Goal: Information Seeking & Learning: Understand process/instructions

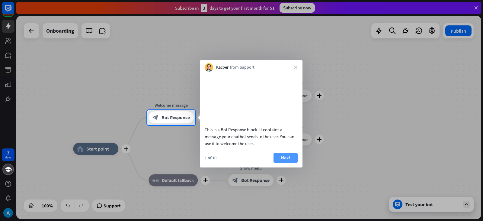
click at [289, 162] on button "Next" at bounding box center [285, 158] width 24 height 10
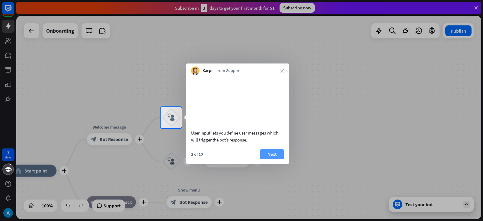
click at [274, 159] on button "Next" at bounding box center [272, 154] width 24 height 10
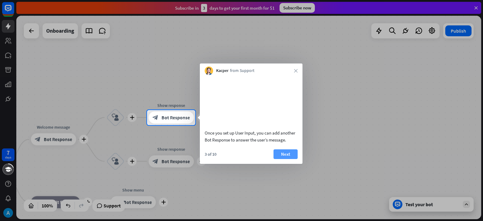
click at [285, 159] on button "Next" at bounding box center [285, 154] width 24 height 10
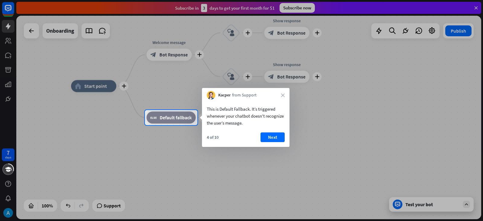
click at [267, 141] on button "Next" at bounding box center [272, 137] width 24 height 10
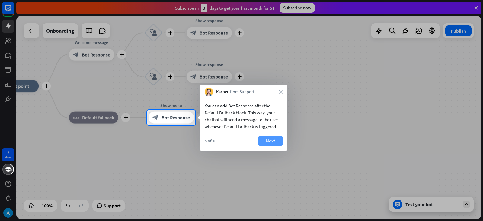
click at [273, 141] on button "Next" at bounding box center [270, 141] width 24 height 10
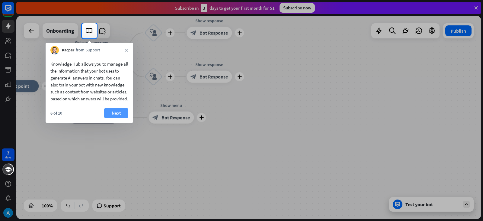
click at [113, 118] on button "Next" at bounding box center [116, 113] width 24 height 10
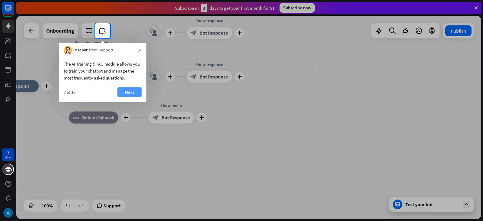
click at [126, 93] on button "Next" at bounding box center [129, 92] width 24 height 10
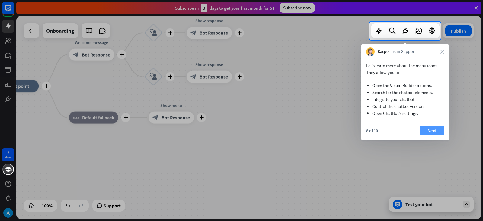
click at [430, 134] on button "Next" at bounding box center [432, 131] width 24 height 10
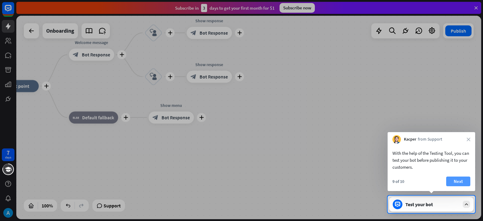
click at [454, 180] on button "Next" at bounding box center [458, 181] width 24 height 10
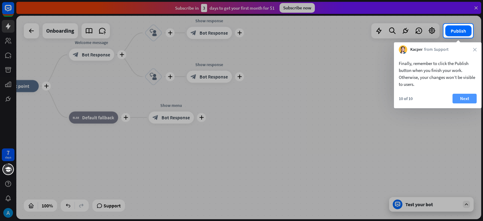
click at [460, 101] on button "Next" at bounding box center [464, 99] width 24 height 10
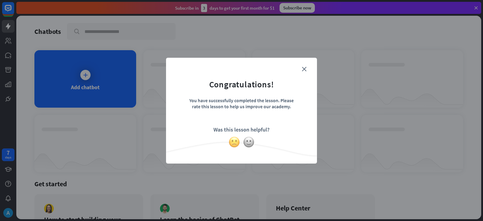
click at [235, 140] on img at bounding box center [233, 141] width 11 height 11
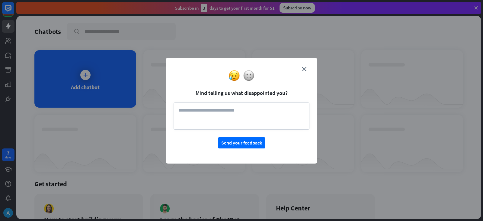
click at [305, 72] on div at bounding box center [241, 75] width 151 height 11
click at [305, 69] on icon "close" at bounding box center [304, 69] width 5 height 5
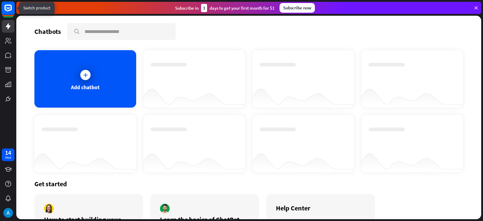
click at [8, 11] on icon at bounding box center [8, 8] width 7 height 7
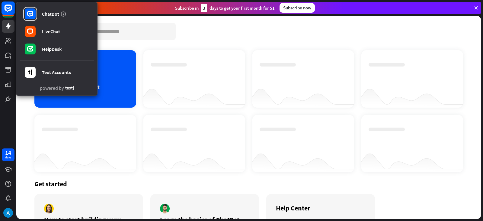
click at [8, 11] on icon at bounding box center [8, 8] width 7 height 7
